Goal: Task Accomplishment & Management: Manage account settings

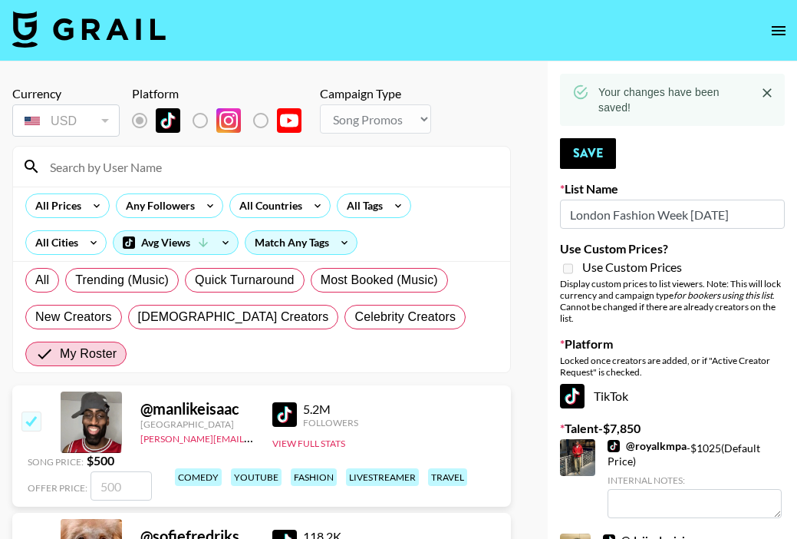
select select "Song"
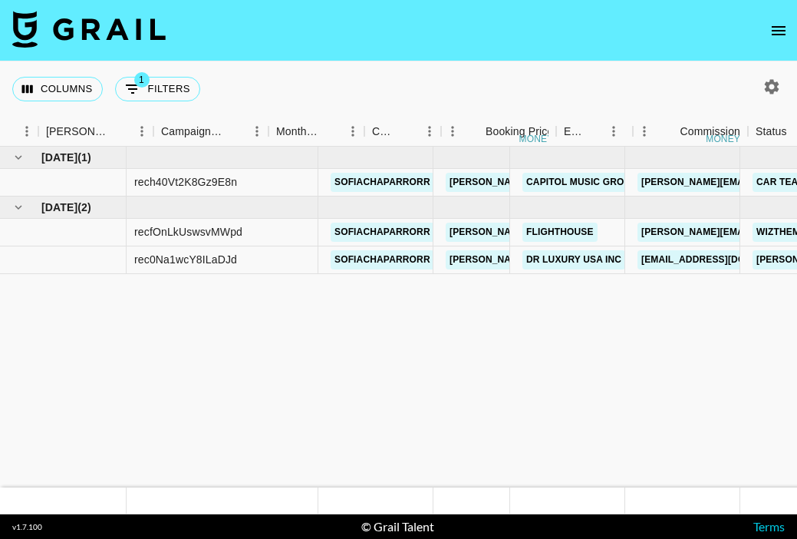
scroll to position [0, 587]
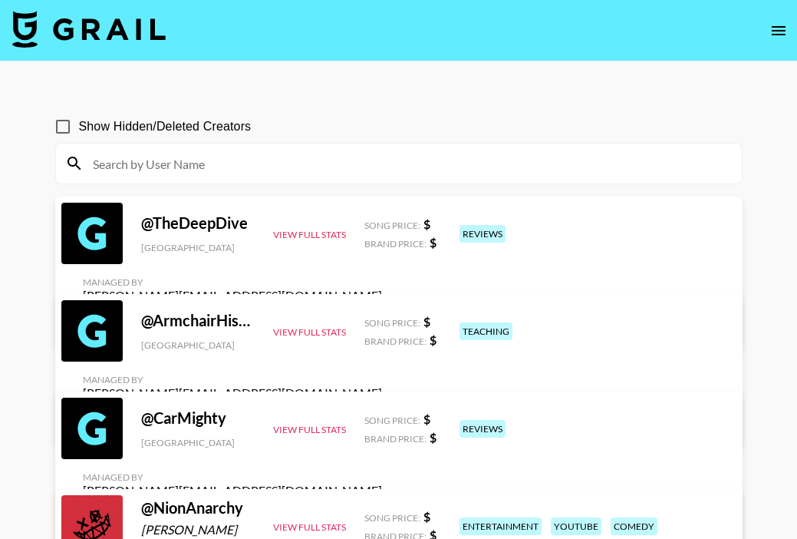
click at [463, 163] on input at bounding box center [408, 163] width 649 height 25
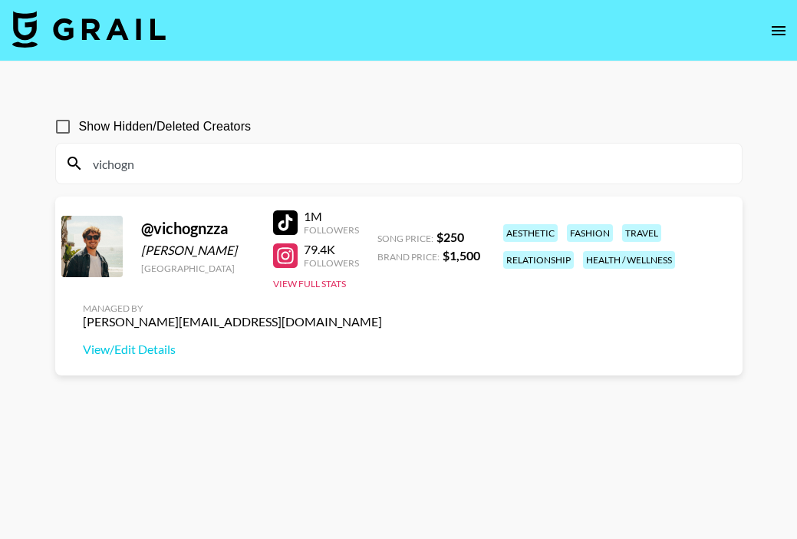
type input "vichogn"
click at [780, 30] on icon "open drawer" at bounding box center [779, 30] width 14 height 9
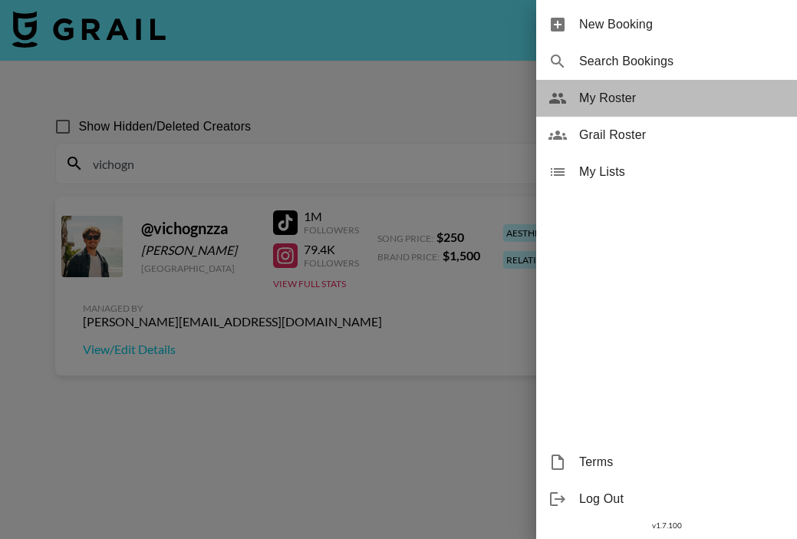
click at [610, 109] on div "My Roster" at bounding box center [666, 98] width 261 height 37
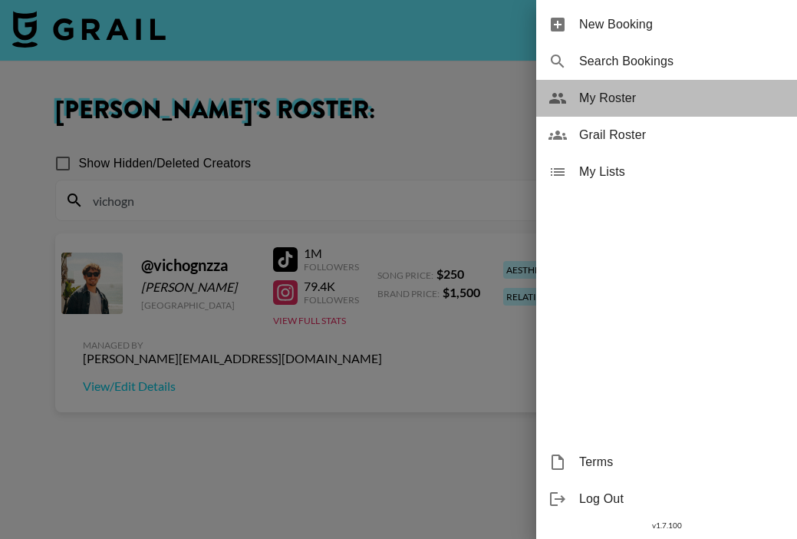
click at [625, 97] on span "My Roster" at bounding box center [682, 98] width 206 height 18
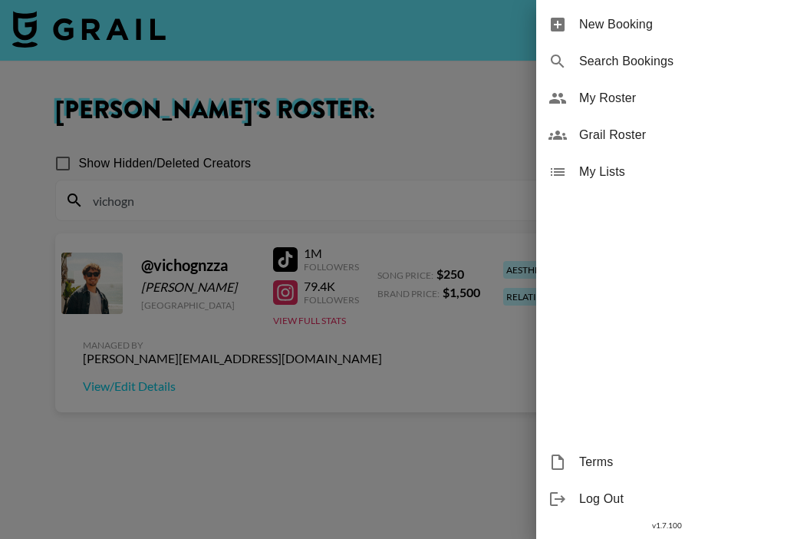
click at [341, 87] on div at bounding box center [398, 269] width 797 height 539
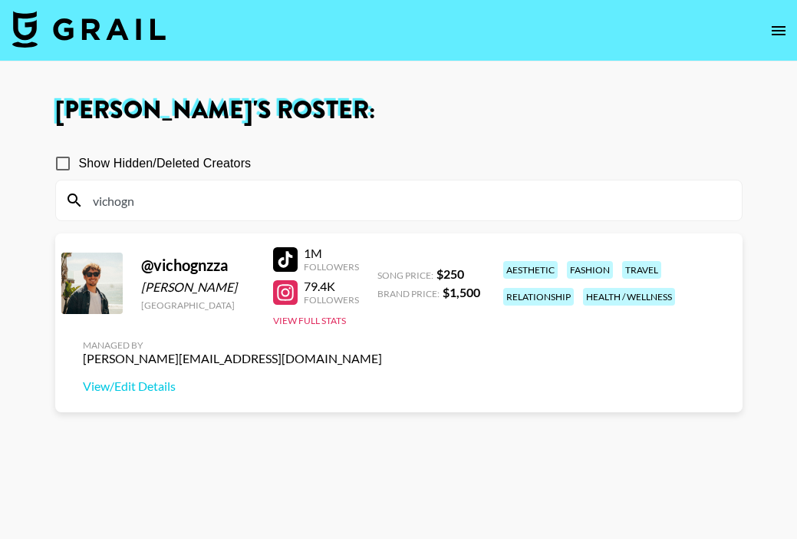
drag, startPoint x: 189, startPoint y: 197, endPoint x: 7, endPoint y: 186, distance: 182.2
click at [0, 193] on main "Ella Makin 's Roster: Show Hidden/Deleted Creators vichogn @ vichognzza Vicente…" at bounding box center [398, 324] width 797 height 526
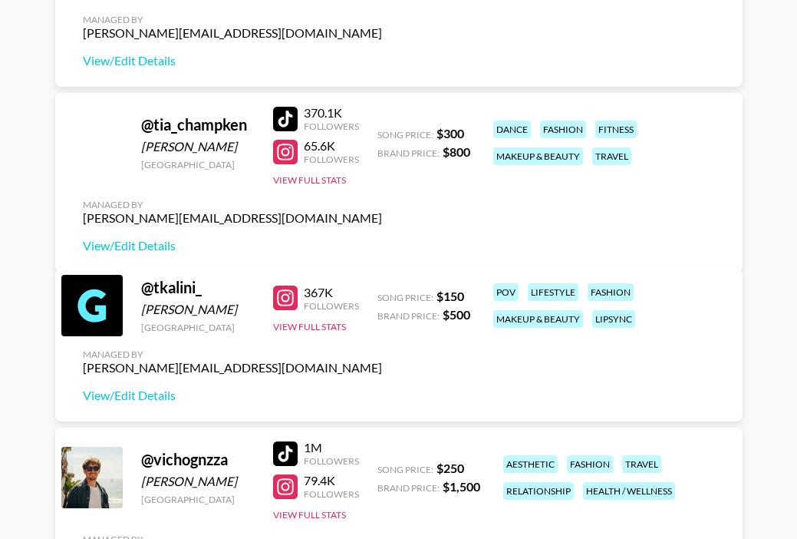
scroll to position [7001, 0]
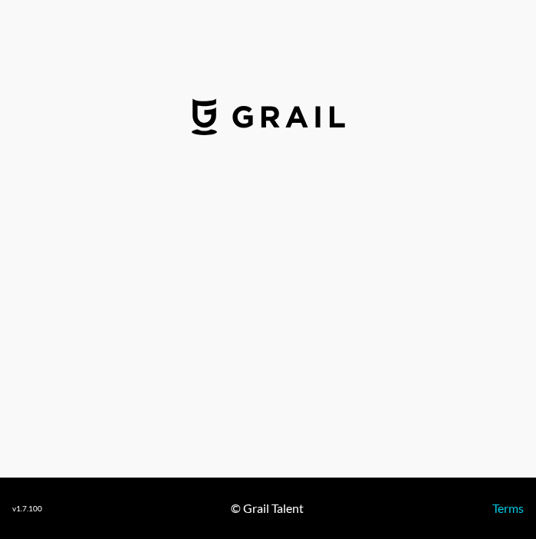
select select "USD"
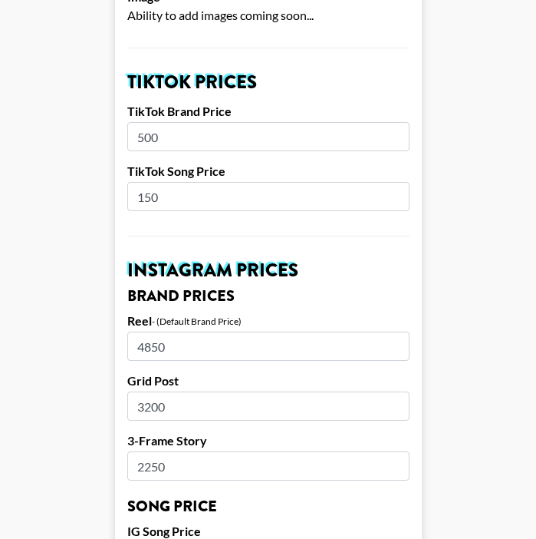
scroll to position [520, 0]
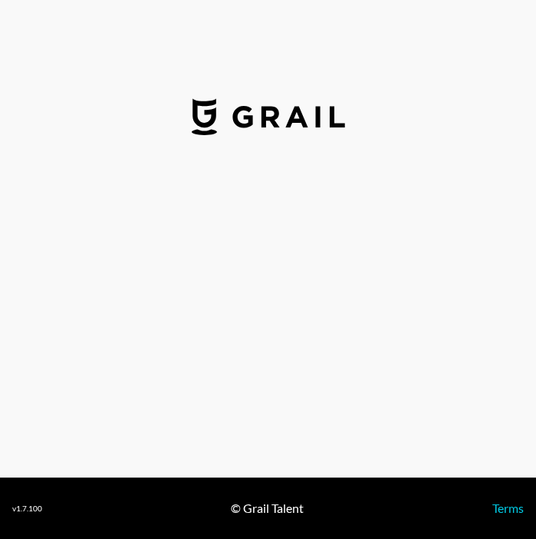
select select "USD"
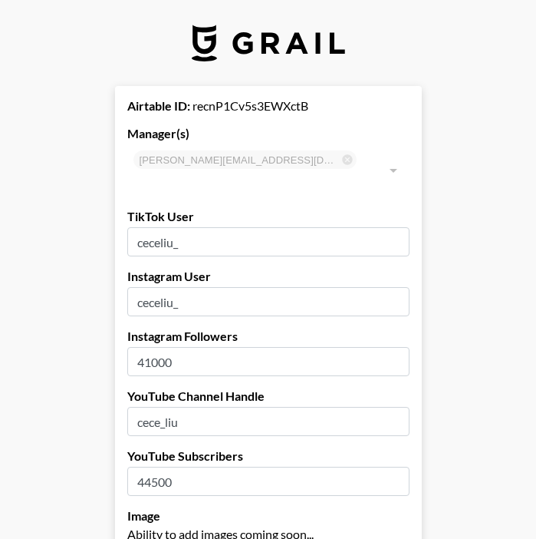
scroll to position [549, 0]
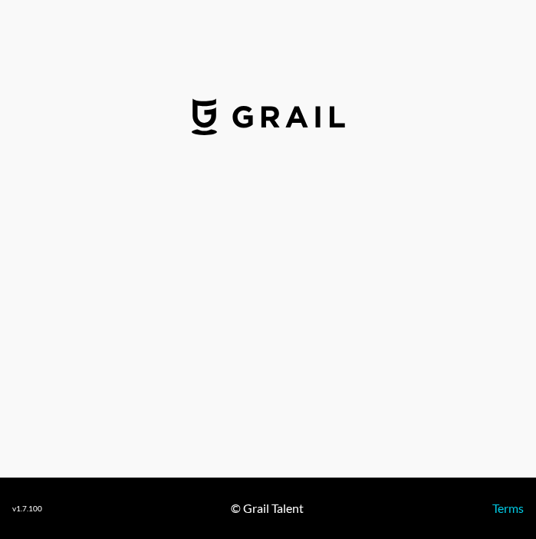
select select "USD"
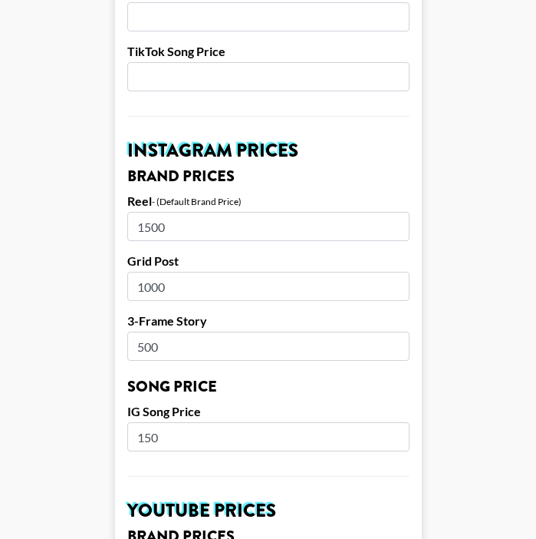
scroll to position [645, 0]
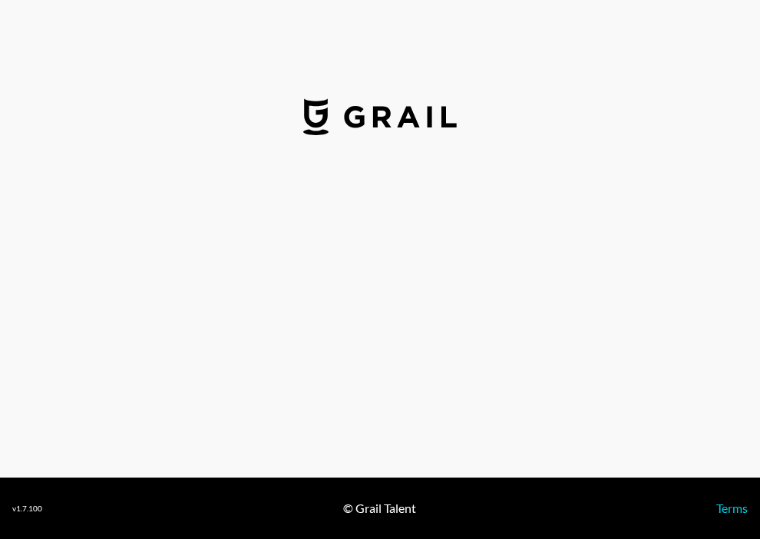
select select "USD"
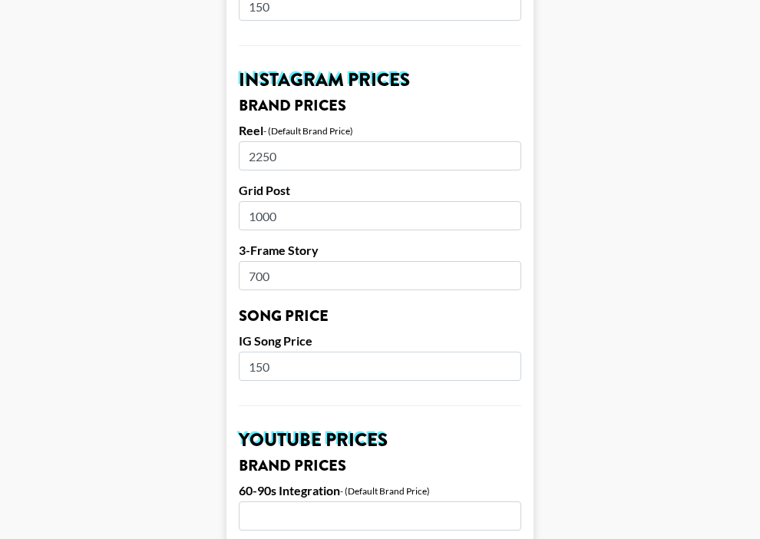
scroll to position [708, 0]
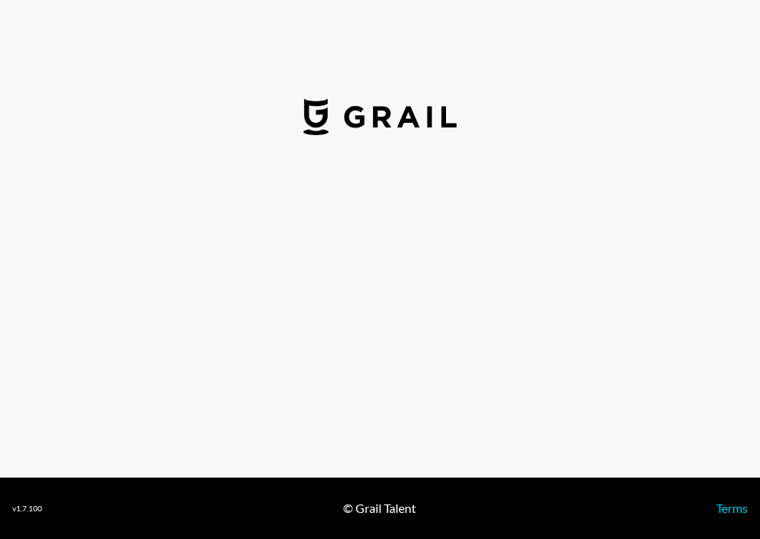
select select "USD"
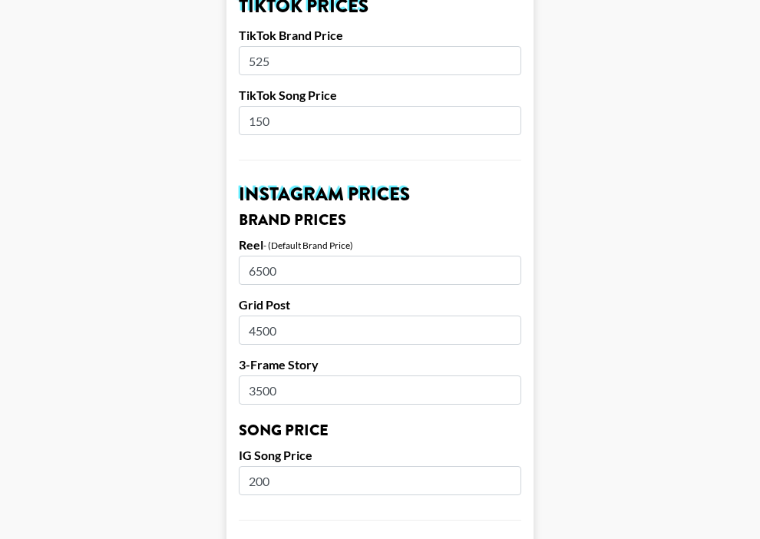
scroll to position [681, 0]
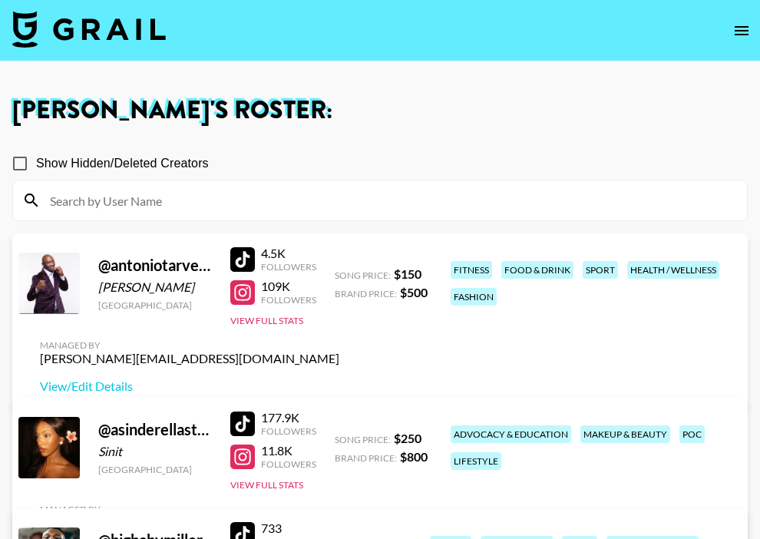
click at [352, 212] on input at bounding box center [389, 200] width 697 height 25
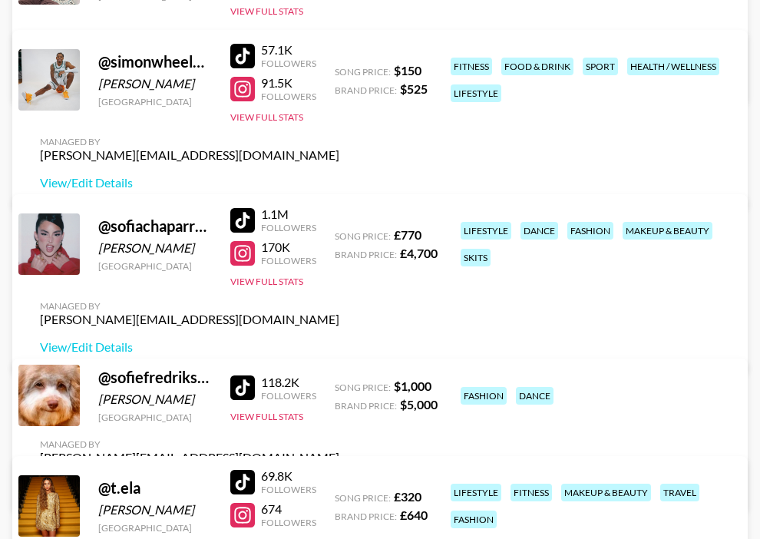
scroll to position [5747, 0]
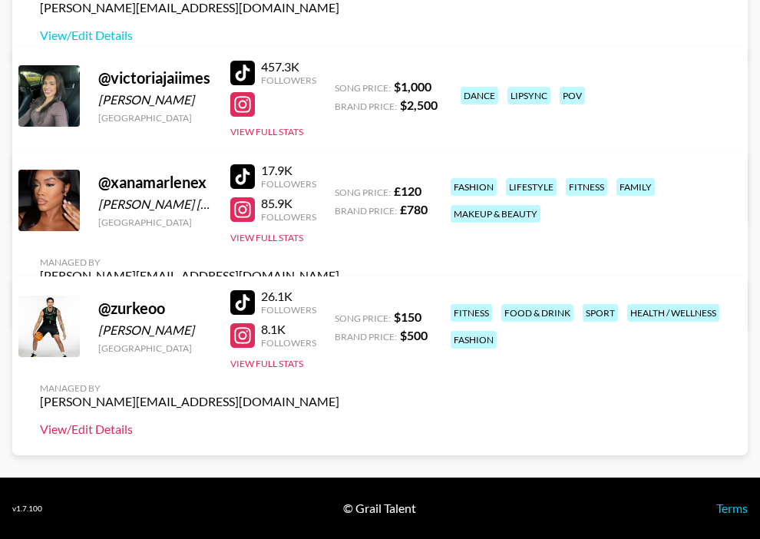
click at [339, 421] on link "View/Edit Details" at bounding box center [189, 428] width 299 height 15
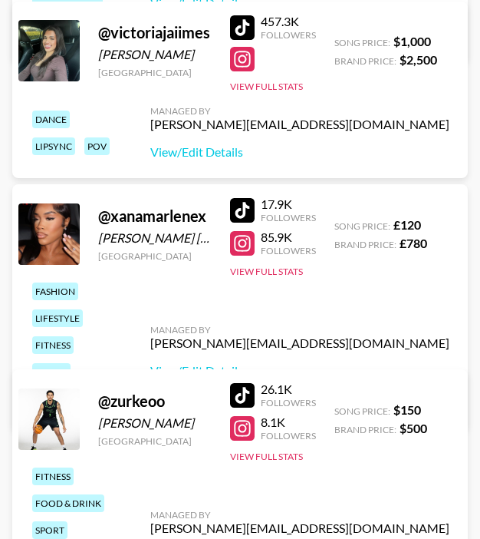
scroll to position [6683, 0]
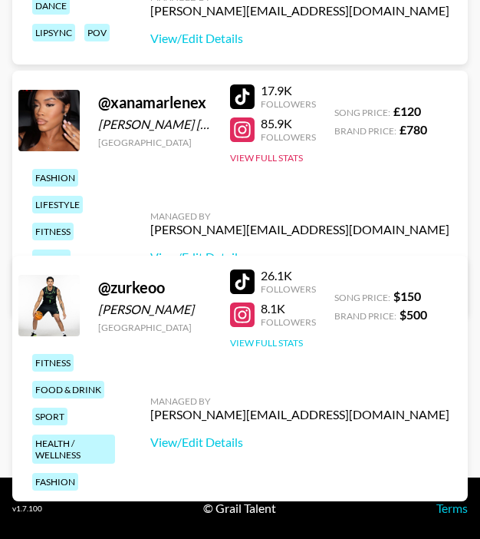
click at [249, 343] on button "View Full Stats" at bounding box center [266, 343] width 73 height 12
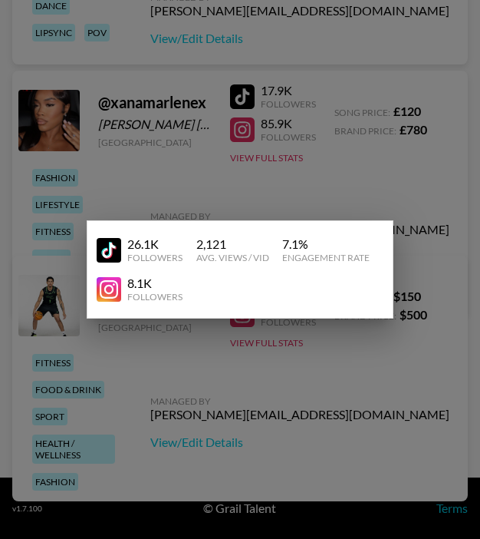
click at [157, 136] on div at bounding box center [240, 269] width 480 height 539
click at [157, 137] on div "[GEOGRAPHIC_DATA]" at bounding box center [155, 143] width 114 height 12
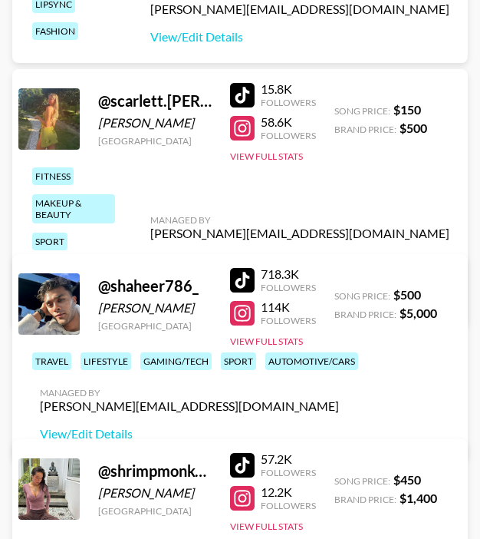
scroll to position [4612, 0]
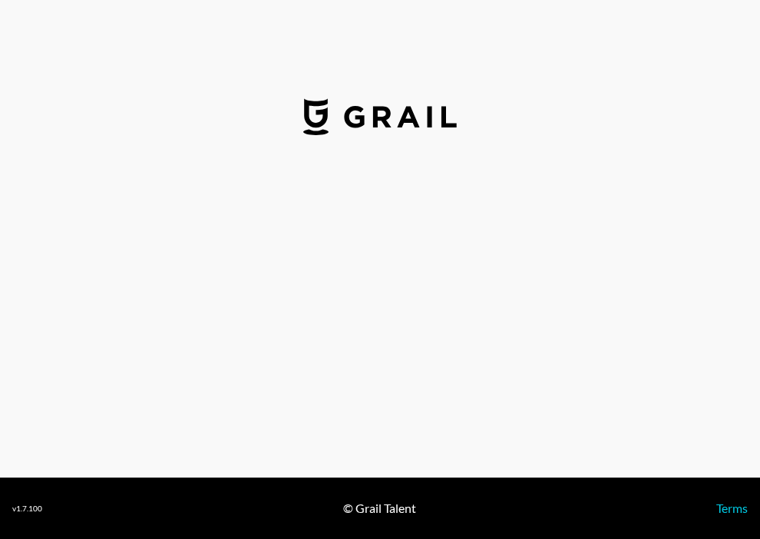
select select "USD"
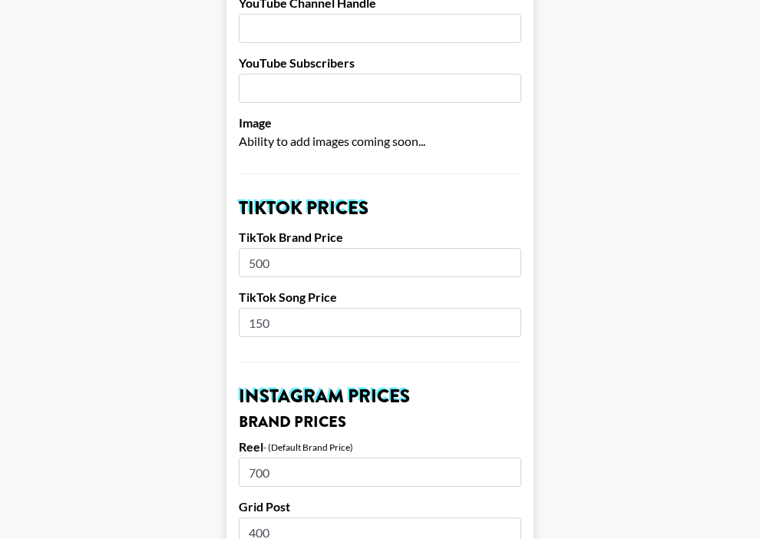
scroll to position [430, 0]
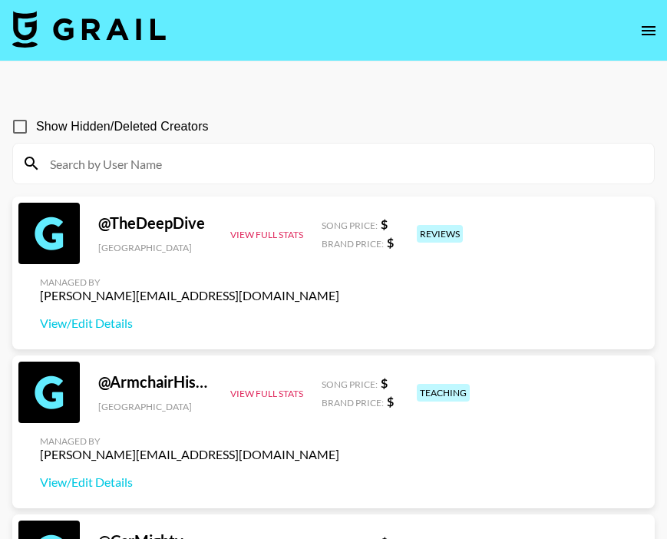
click at [648, 32] on icon "open drawer" at bounding box center [648, 30] width 18 height 18
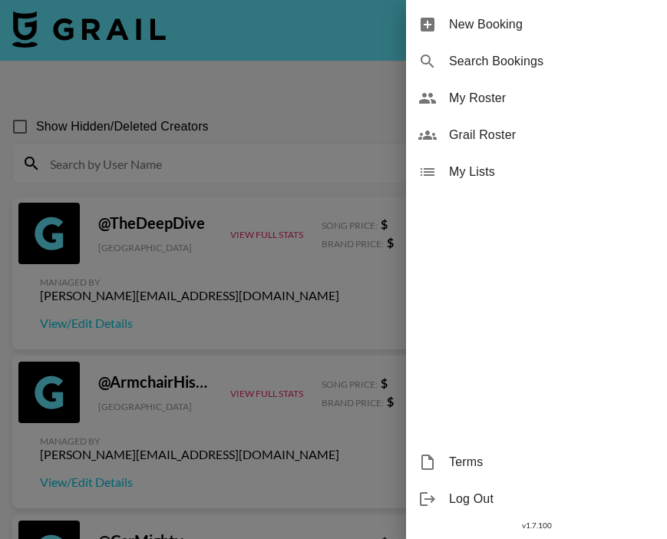
click at [472, 101] on span "My Roster" at bounding box center [552, 98] width 206 height 18
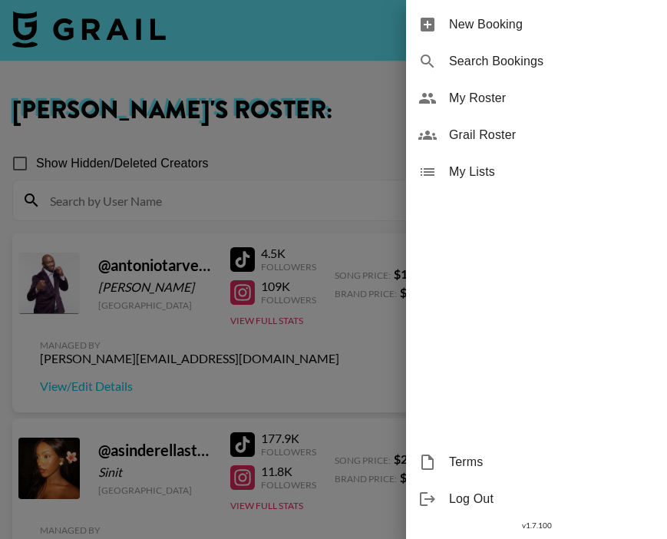
click at [185, 236] on div at bounding box center [333, 269] width 667 height 539
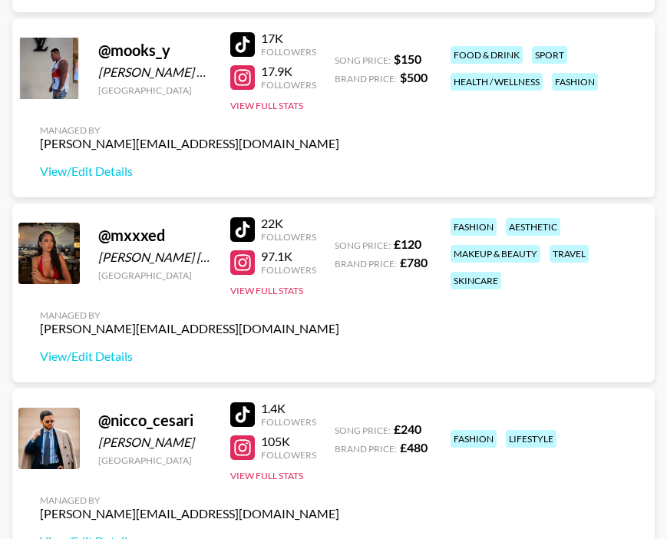
scroll to position [4434, 0]
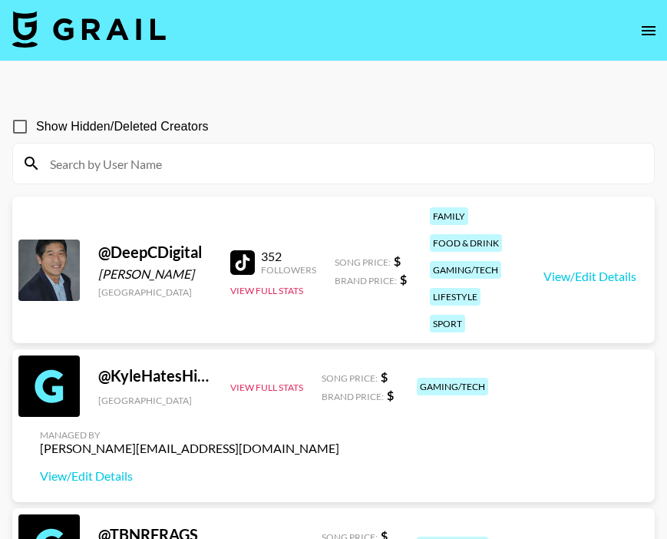
click at [490, 162] on input at bounding box center [343, 163] width 604 height 25
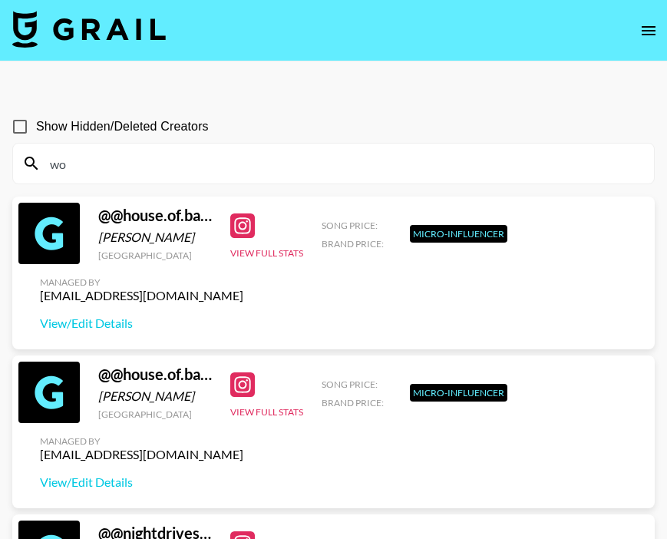
type input "w"
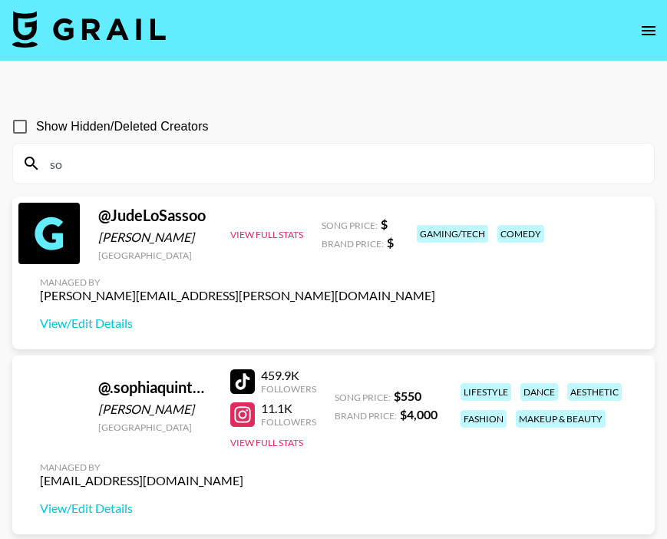
type input "s"
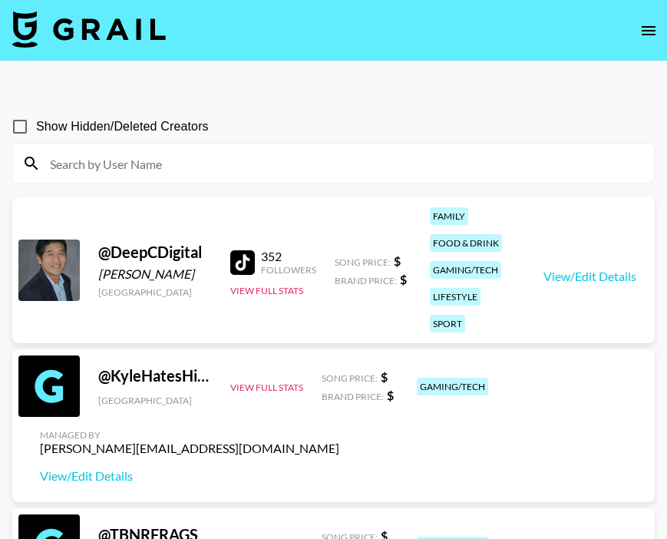
click at [641, 25] on icon "open drawer" at bounding box center [648, 30] width 18 height 18
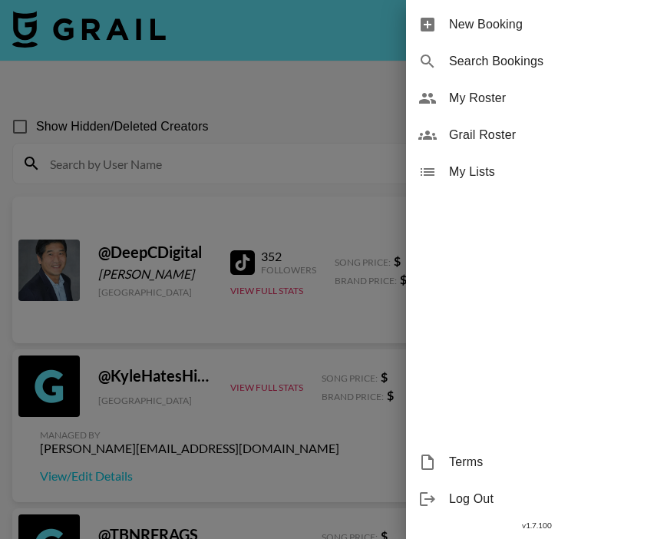
click at [560, 94] on span "My Roster" at bounding box center [552, 98] width 206 height 18
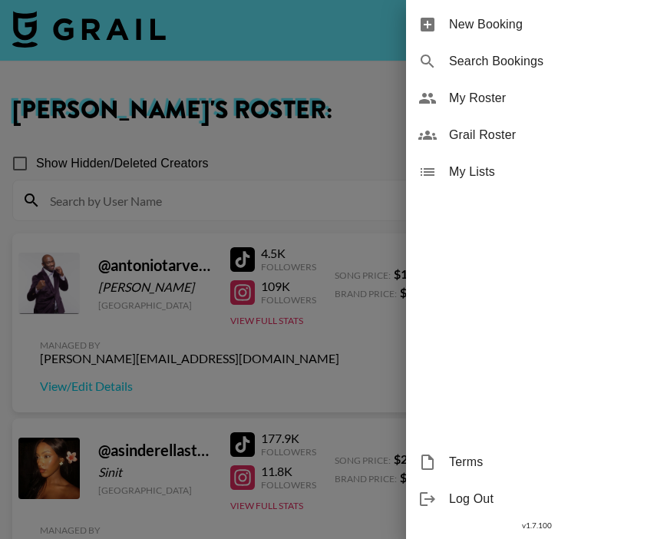
click at [296, 243] on div at bounding box center [333, 269] width 667 height 539
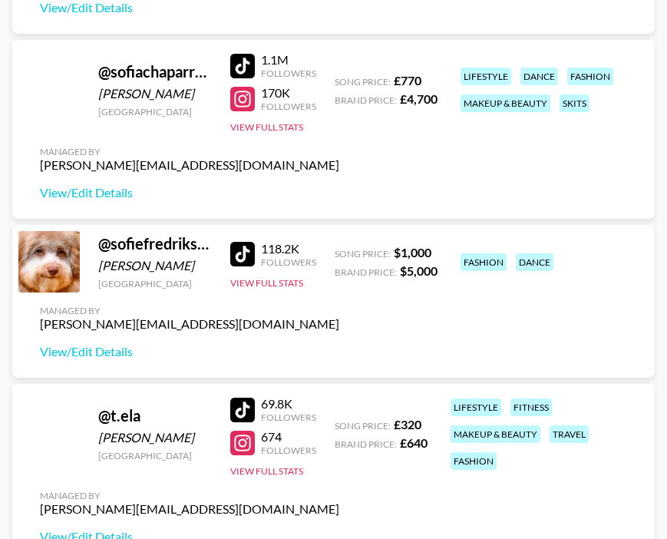
scroll to position [6107, 0]
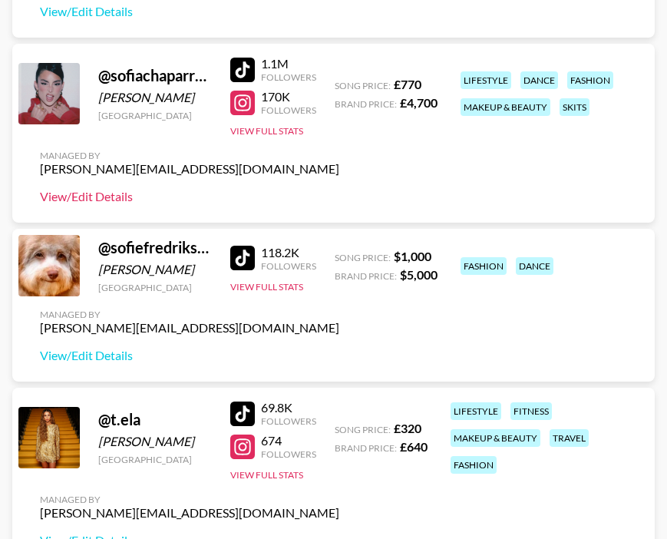
click at [96, 203] on link "View/Edit Details" at bounding box center [189, 196] width 299 height 15
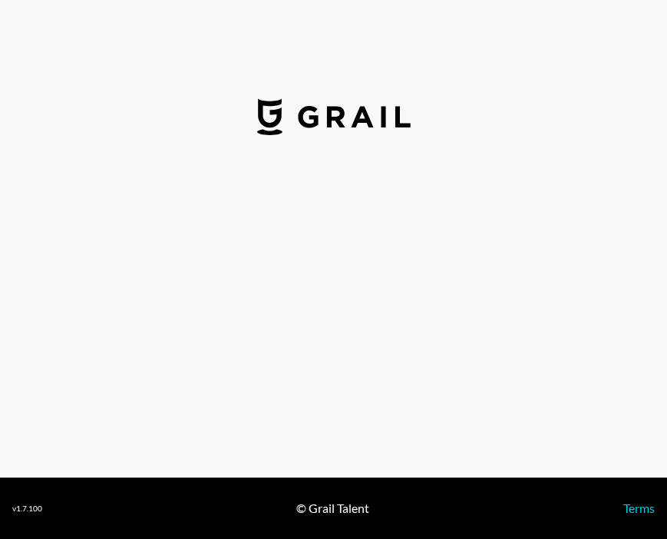
select select "GBP"
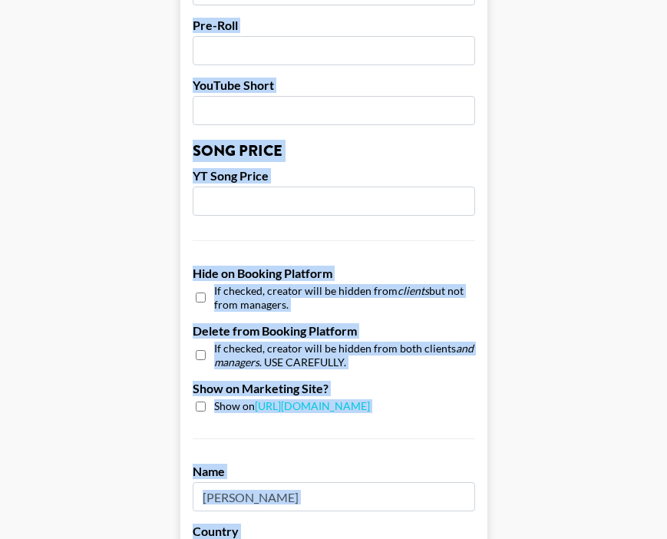
scroll to position [1543, 0]
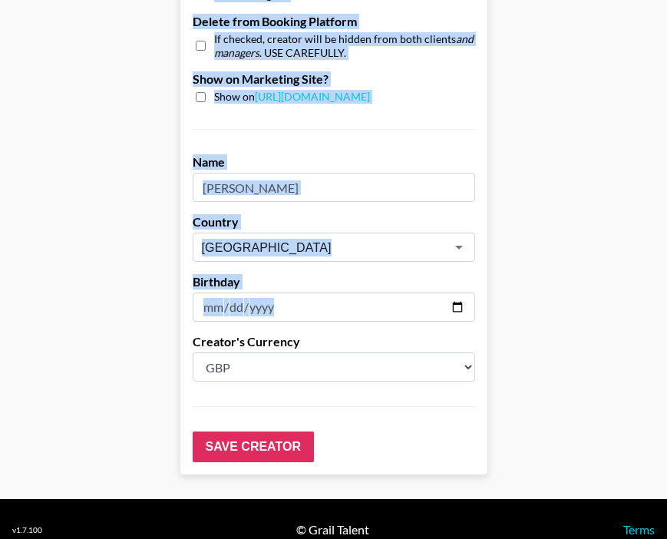
drag, startPoint x: 193, startPoint y: 196, endPoint x: 332, endPoint y: 364, distance: 218.6
copy form "TikTok User Instagram User Instagram Followers YouTube Channel Handle YouTube S…"
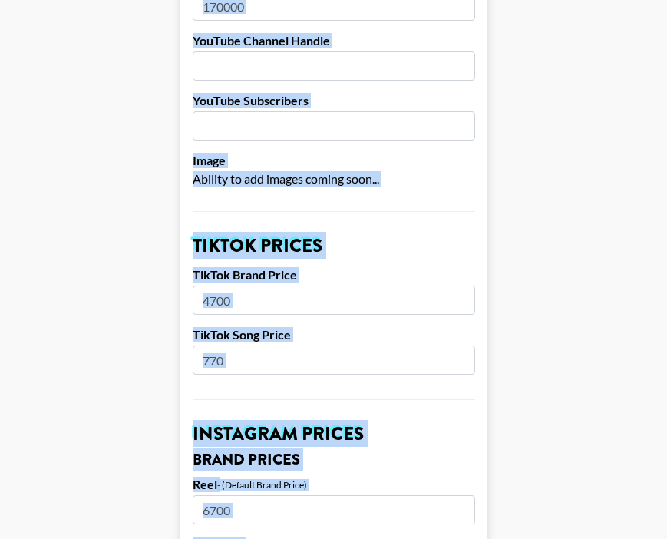
scroll to position [357, 0]
